Goal: Transaction & Acquisition: Download file/media

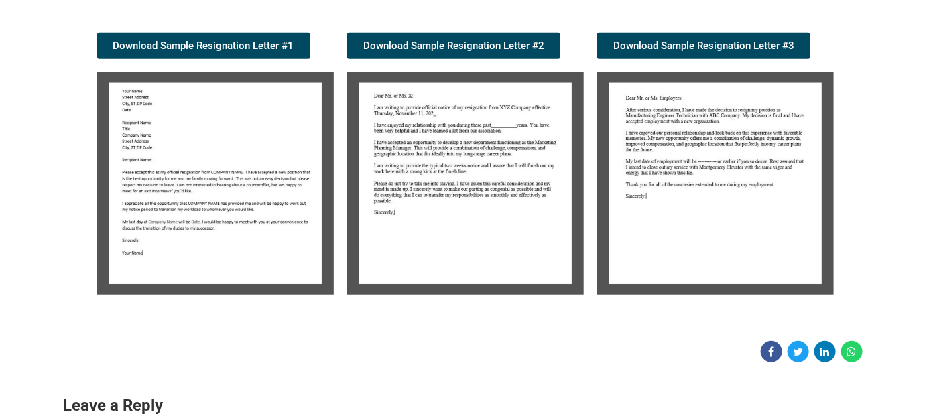
scroll to position [268, 0]
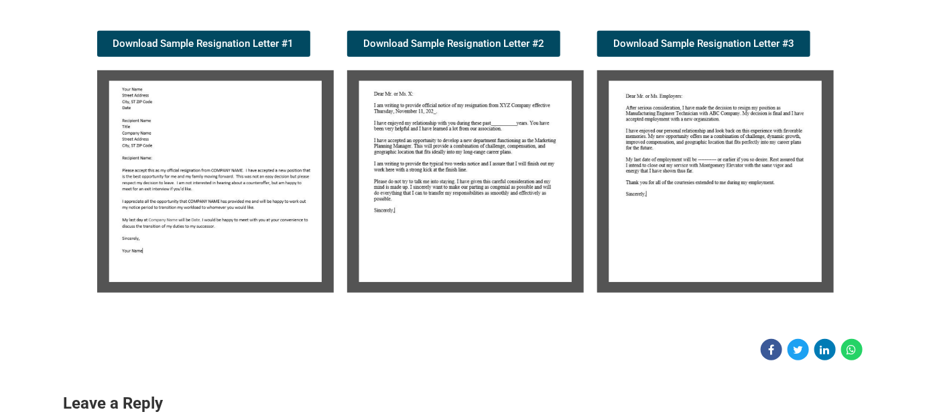
click at [168, 200] on img at bounding box center [215, 181] width 237 height 222
click at [191, 201] on img at bounding box center [215, 181] width 237 height 222
click at [706, 126] on img at bounding box center [715, 181] width 237 height 222
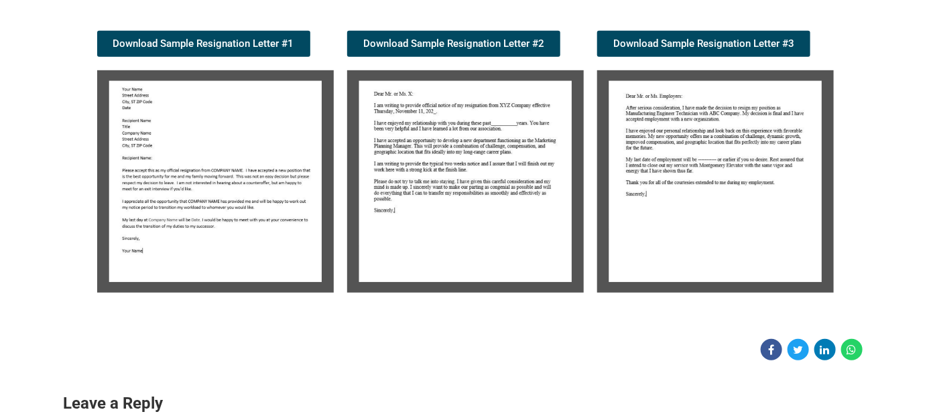
click at [658, 147] on img at bounding box center [715, 181] width 237 height 222
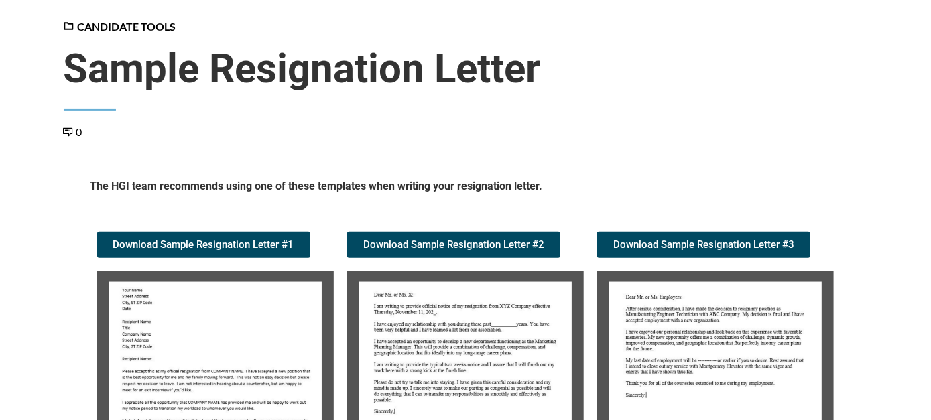
scroll to position [67, 0]
click at [227, 243] on span "Download Sample Resignation Letter #1" at bounding box center [203, 245] width 181 height 10
click at [543, 245] on span "Download Sample Resignation Letter #2" at bounding box center [453, 245] width 181 height 10
click at [789, 242] on span "Download Sample Resignation Letter #3" at bounding box center [703, 245] width 181 height 10
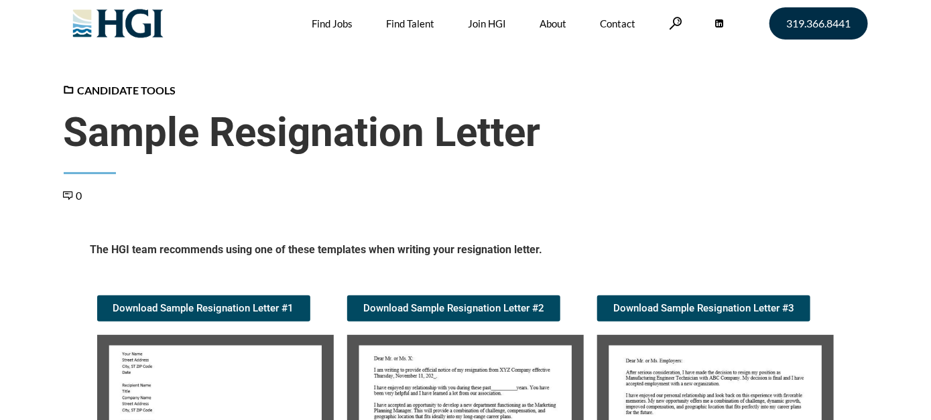
scroll to position [0, 0]
